Goal: Task Accomplishment & Management: Complete application form

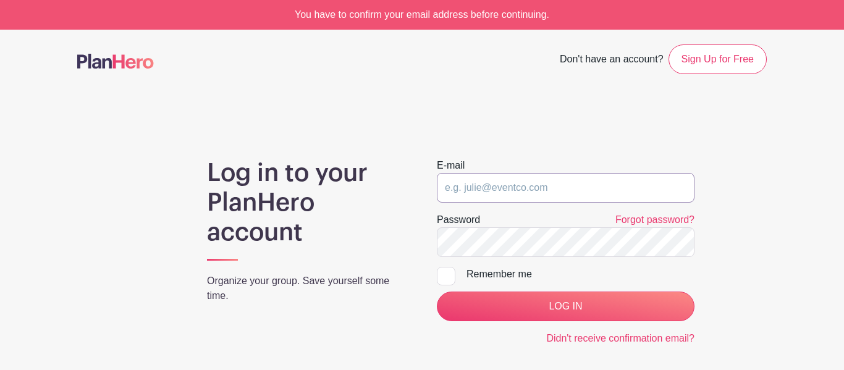
click at [555, 194] on input "email" at bounding box center [566, 188] width 258 height 30
type input "[EMAIL_ADDRESS][DOMAIN_NAME]"
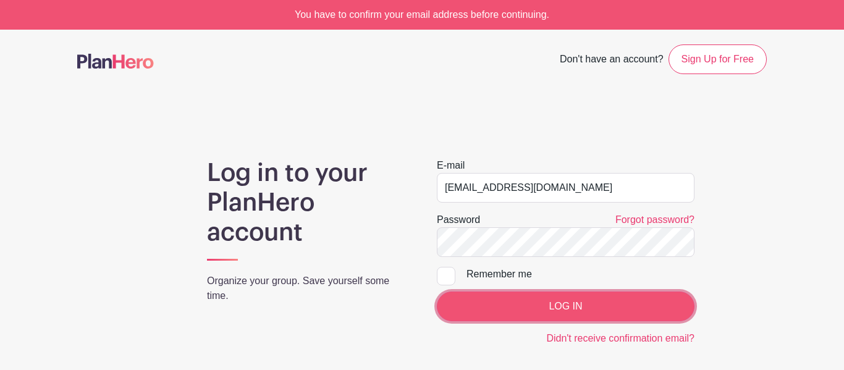
click at [541, 301] on input "LOG IN" at bounding box center [566, 307] width 258 height 30
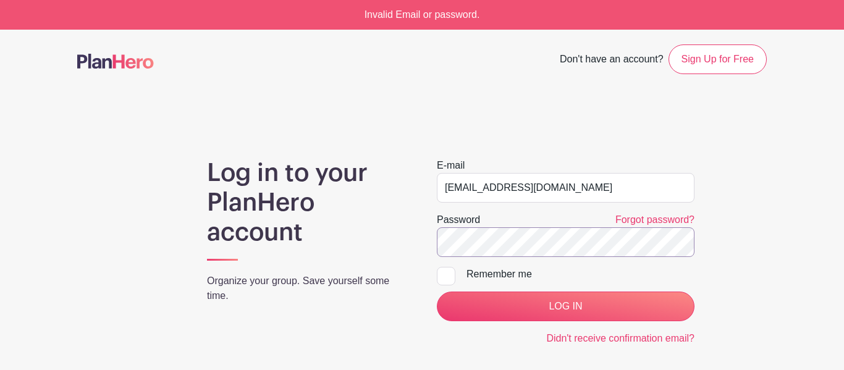
click at [437, 292] on input "LOG IN" at bounding box center [566, 307] width 258 height 30
